Goal: Check status

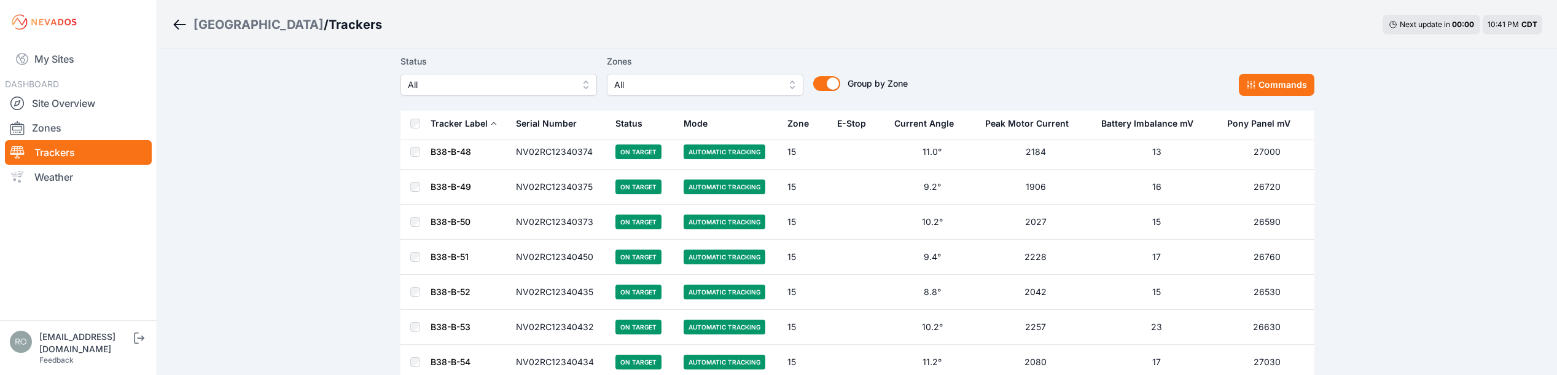
scroll to position [44427, 0]
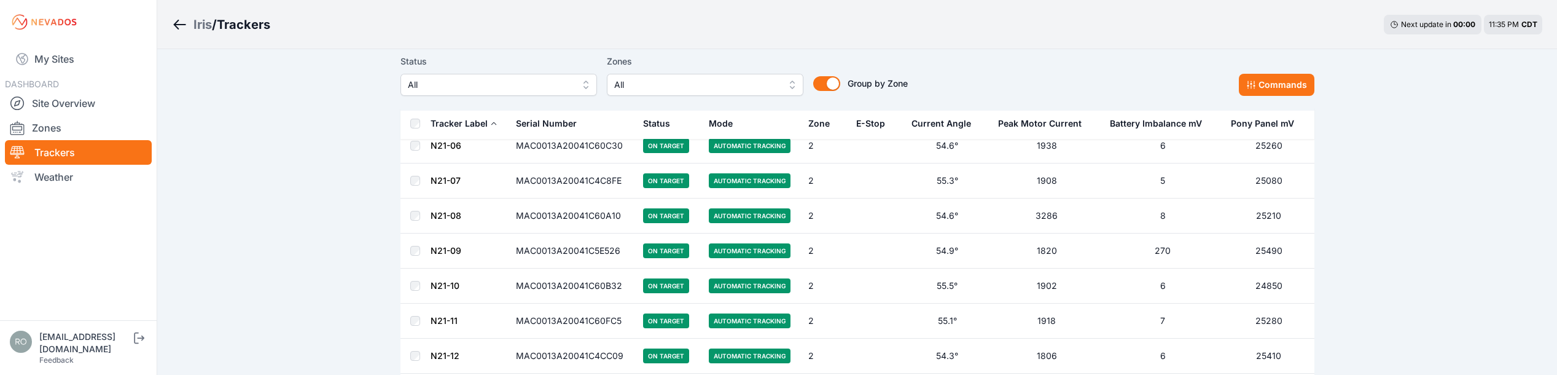
scroll to position [5335, 0]
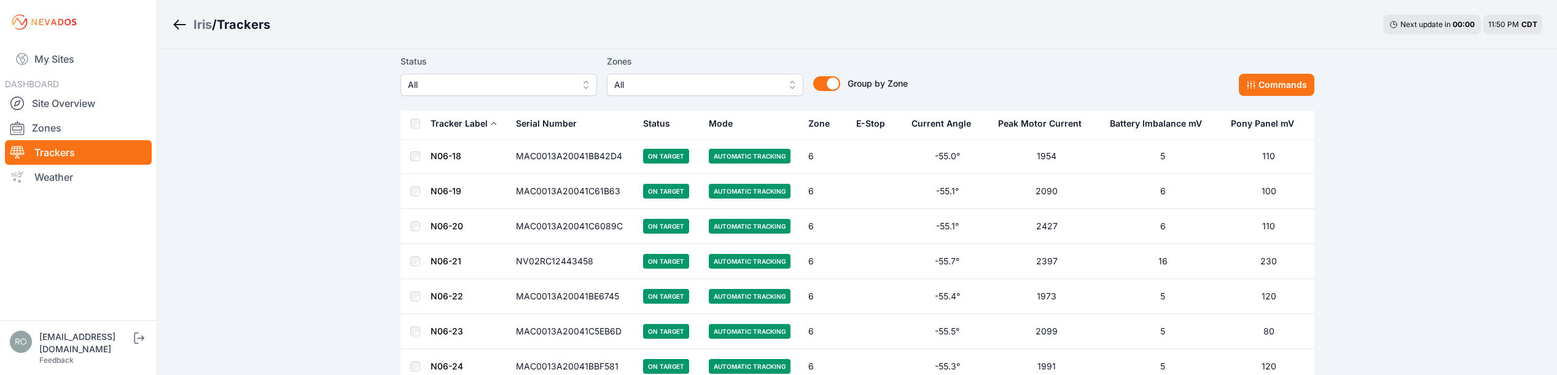
scroll to position [20137, 0]
